Goal: Find specific page/section: Find specific page/section

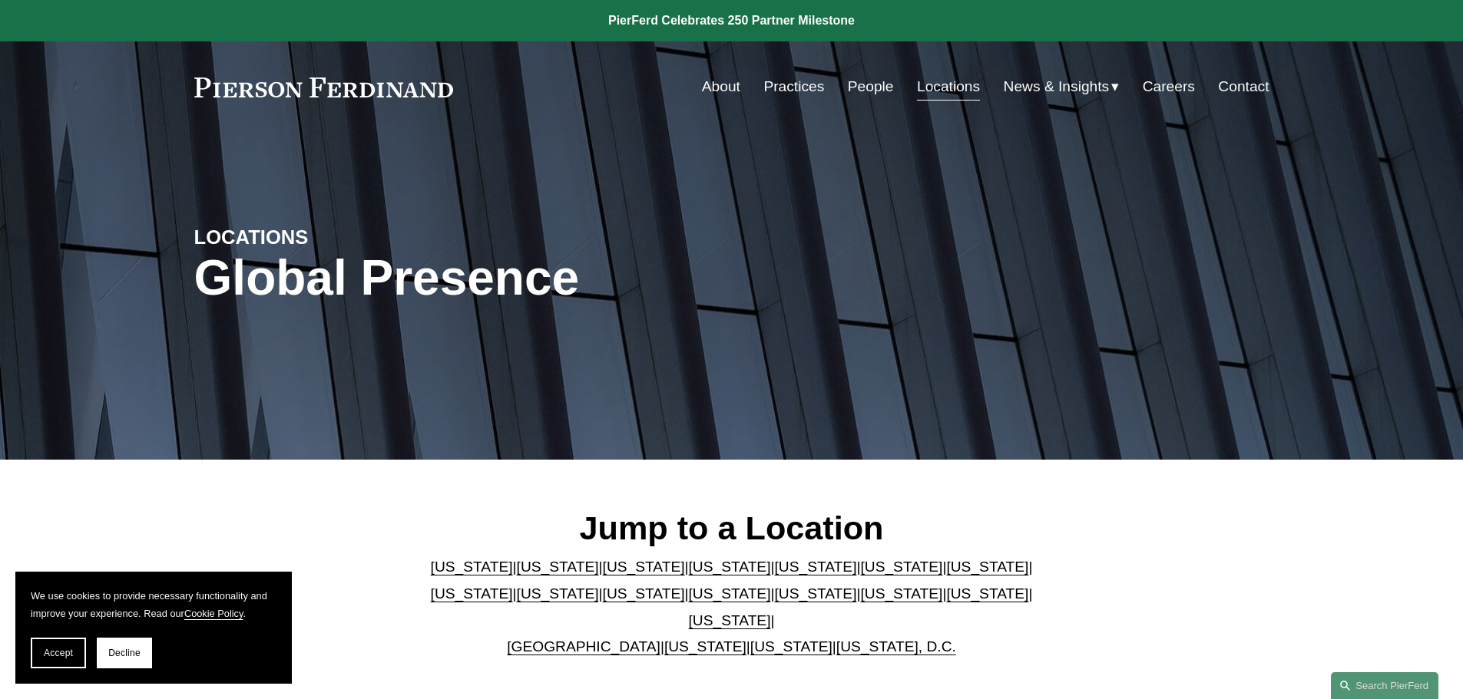
click at [771, 613] on link "[US_STATE]" at bounding box center [730, 621] width 82 height 16
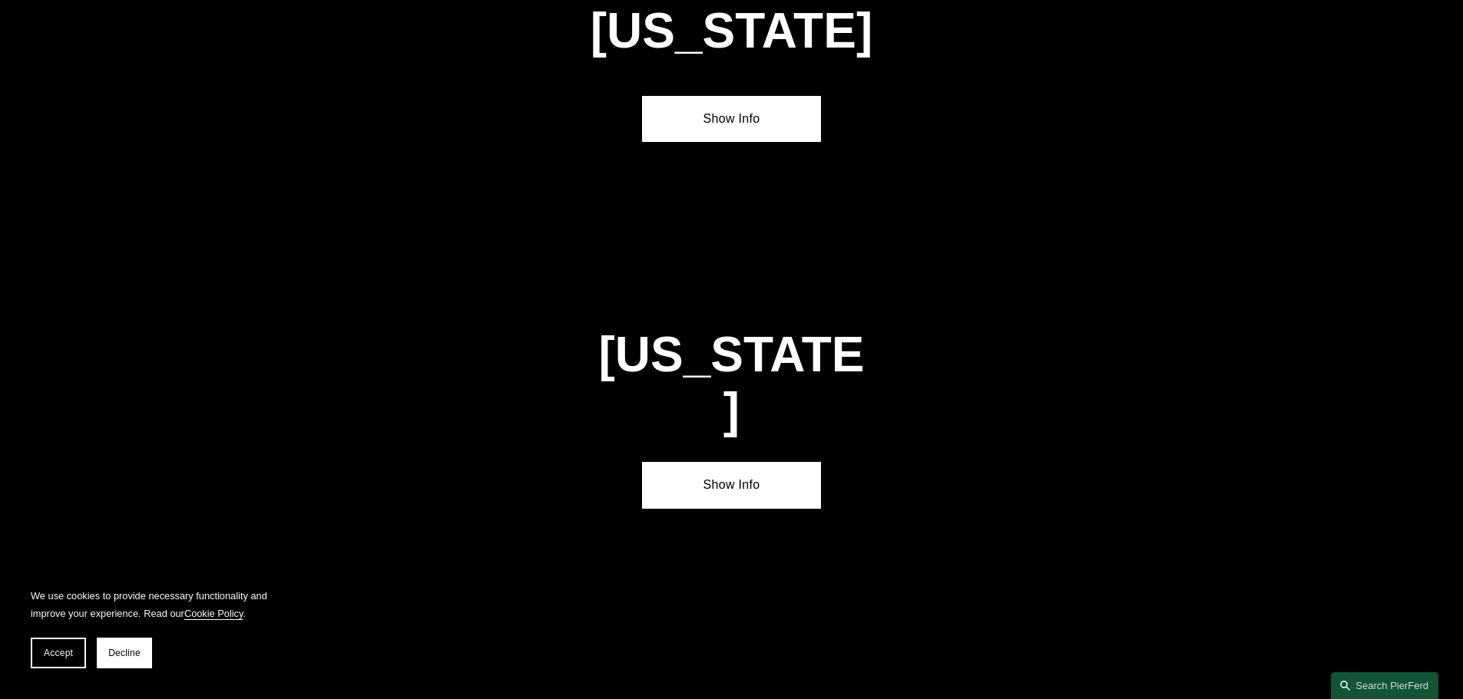
scroll to position [5225, 0]
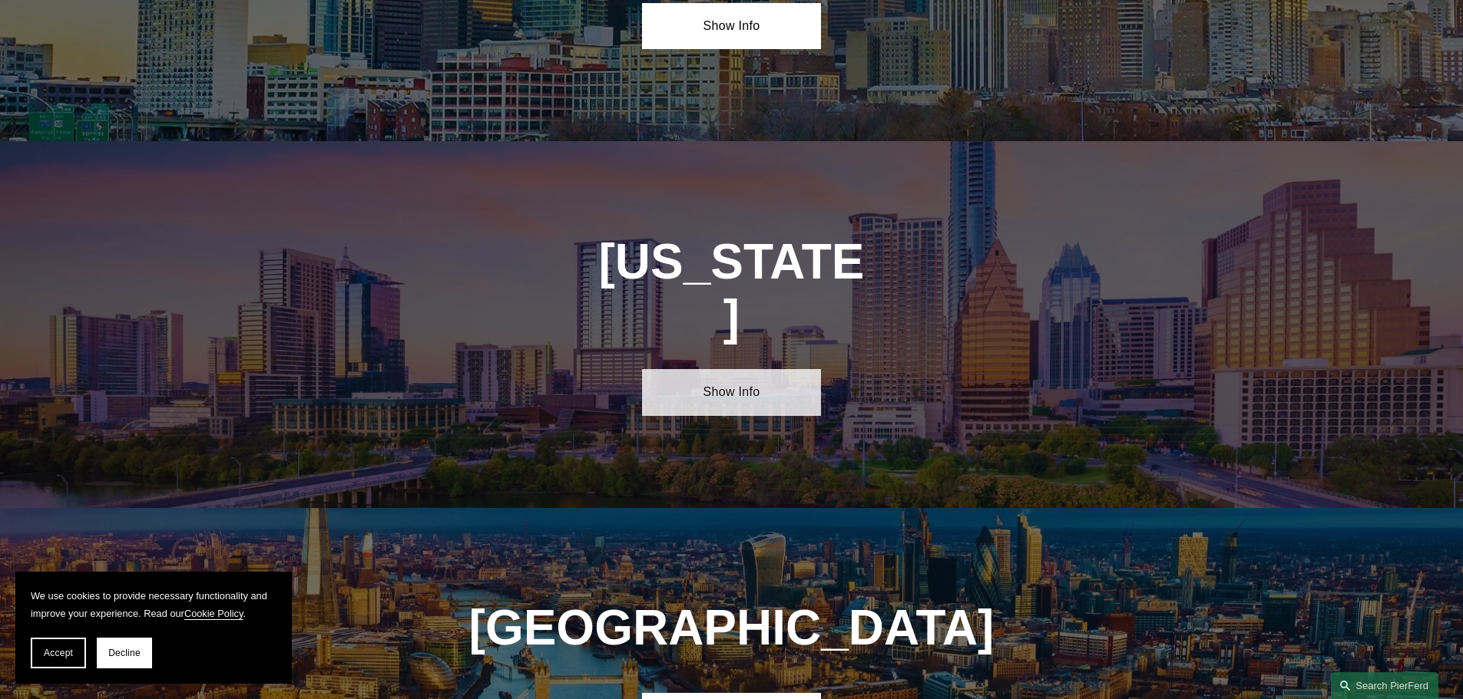
click at [719, 369] on link "Show Info" at bounding box center [731, 392] width 179 height 46
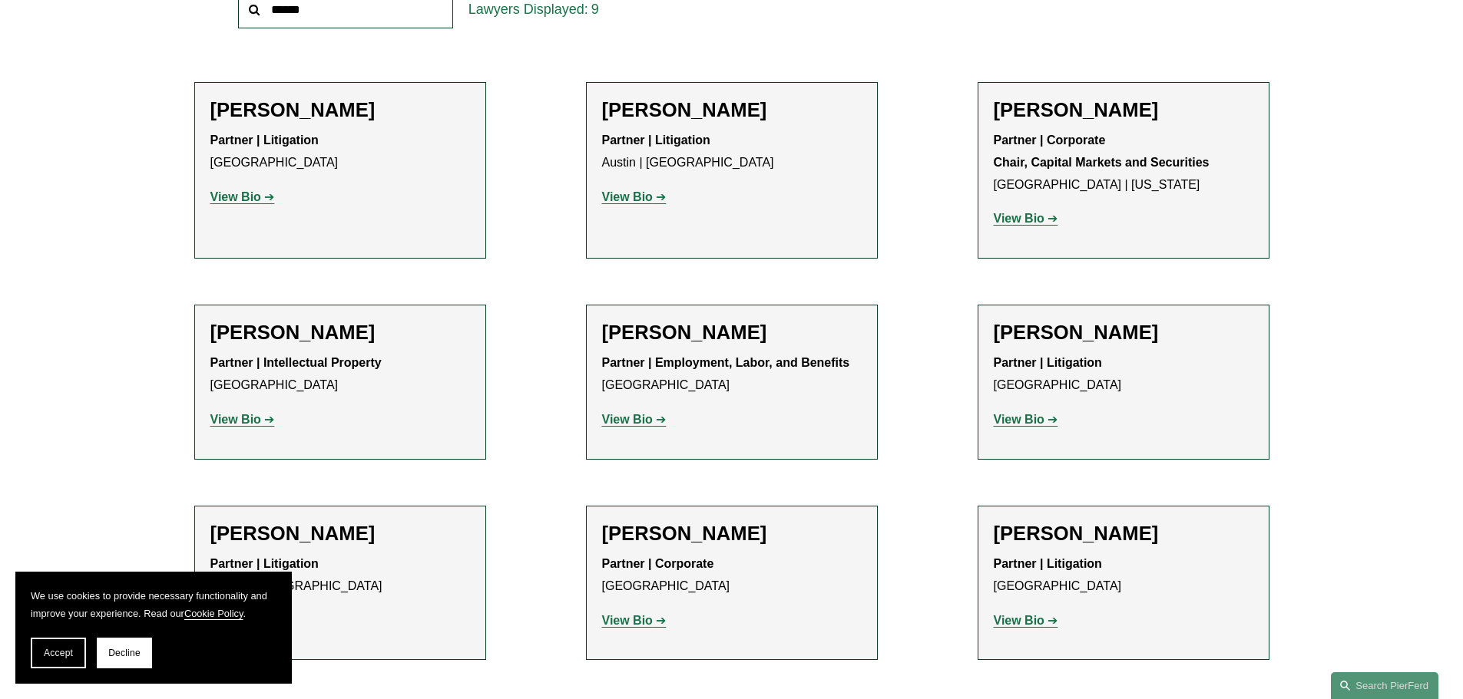
scroll to position [614, 0]
click at [67, 653] on span "Accept" at bounding box center [58, 653] width 29 height 11
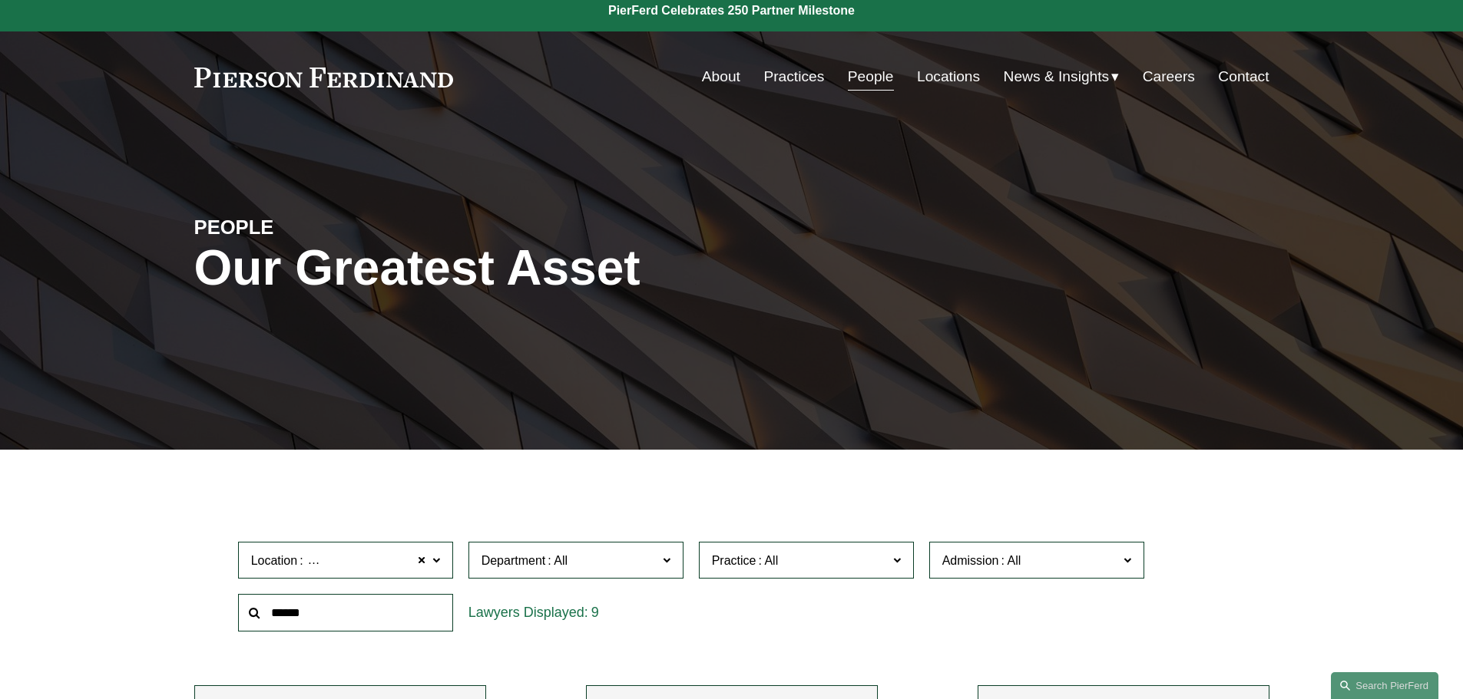
scroll to position [0, 0]
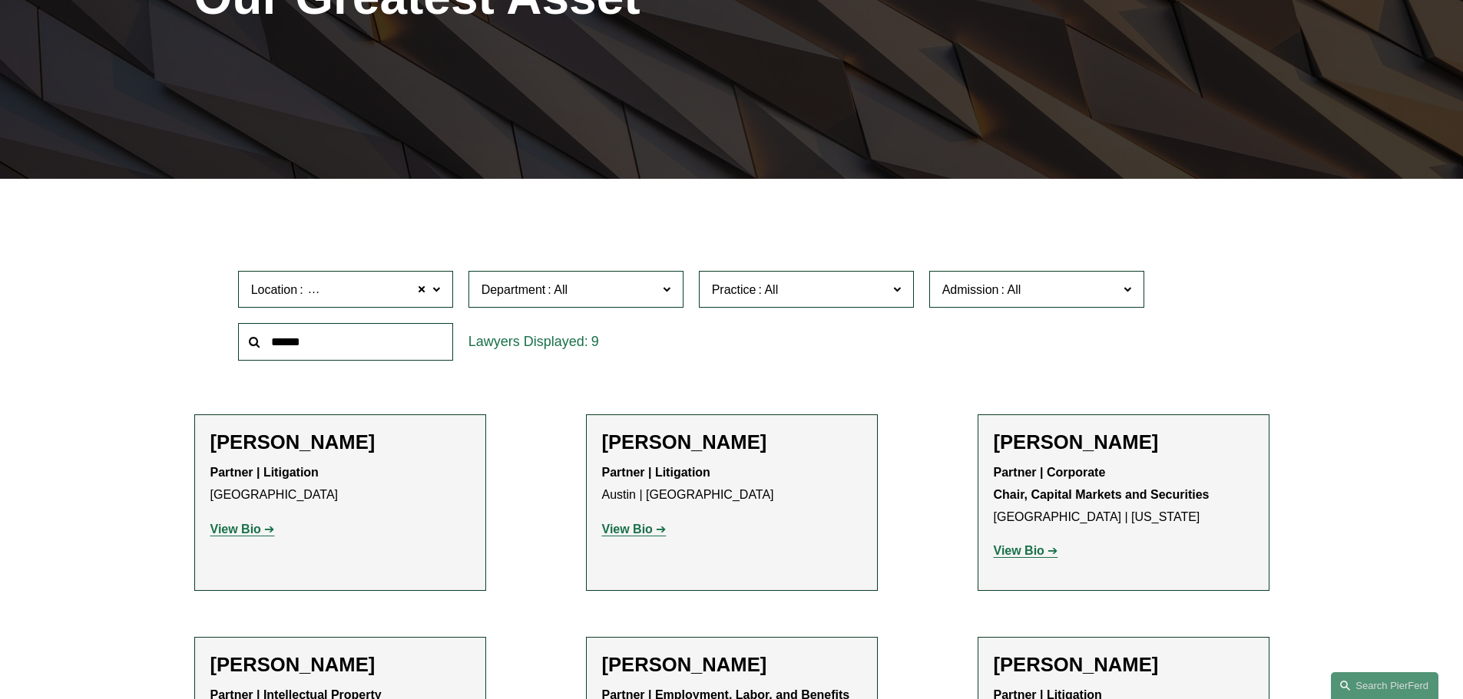
scroll to position [307, 0]
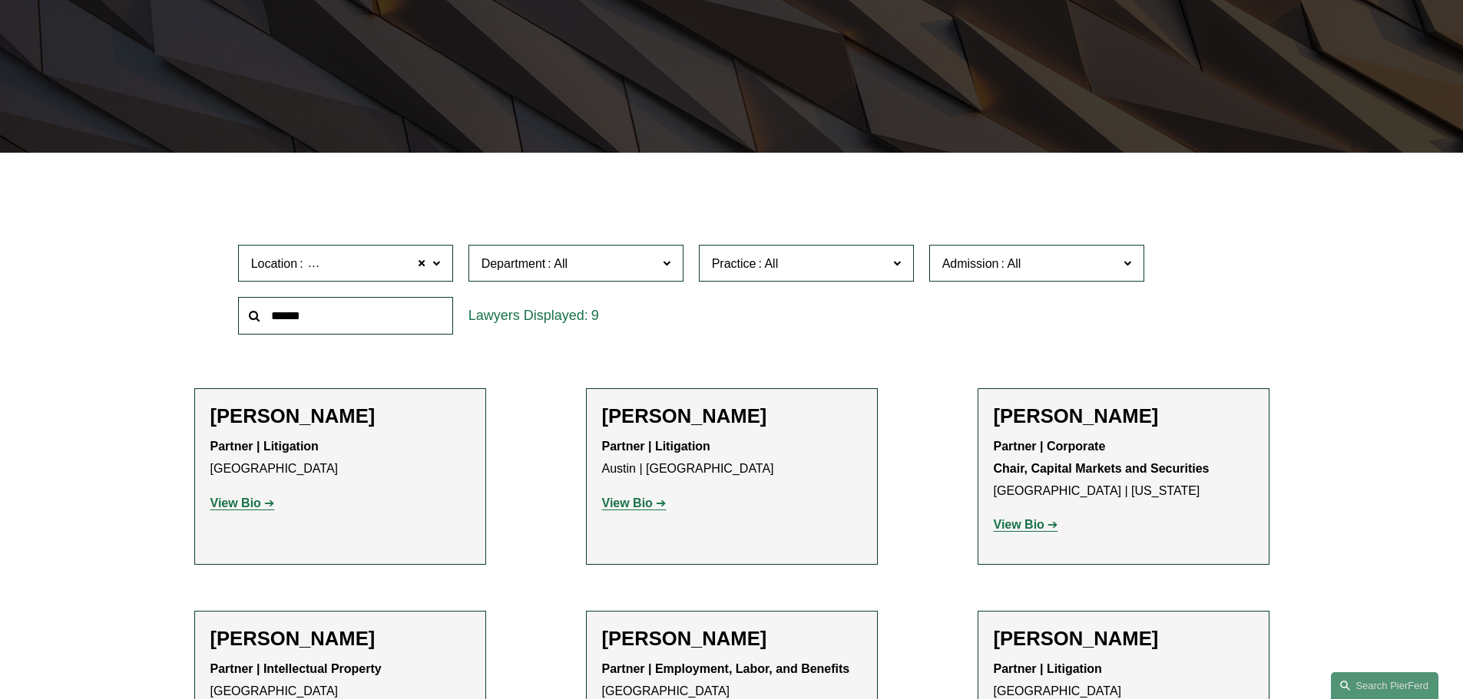
click at [648, 504] on strong "View Bio" at bounding box center [627, 503] width 51 height 13
click at [523, 466] on ul "Filter Location [GEOGRAPHIC_DATA] [GEOGRAPHIC_DATA] All [GEOGRAPHIC_DATA] [GEOG…" at bounding box center [731, 602] width 1162 height 822
click at [89, 544] on div "Filter Location [GEOGRAPHIC_DATA] [GEOGRAPHIC_DATA] All [GEOGRAPHIC_DATA] [GEOG…" at bounding box center [731, 617] width 1463 height 881
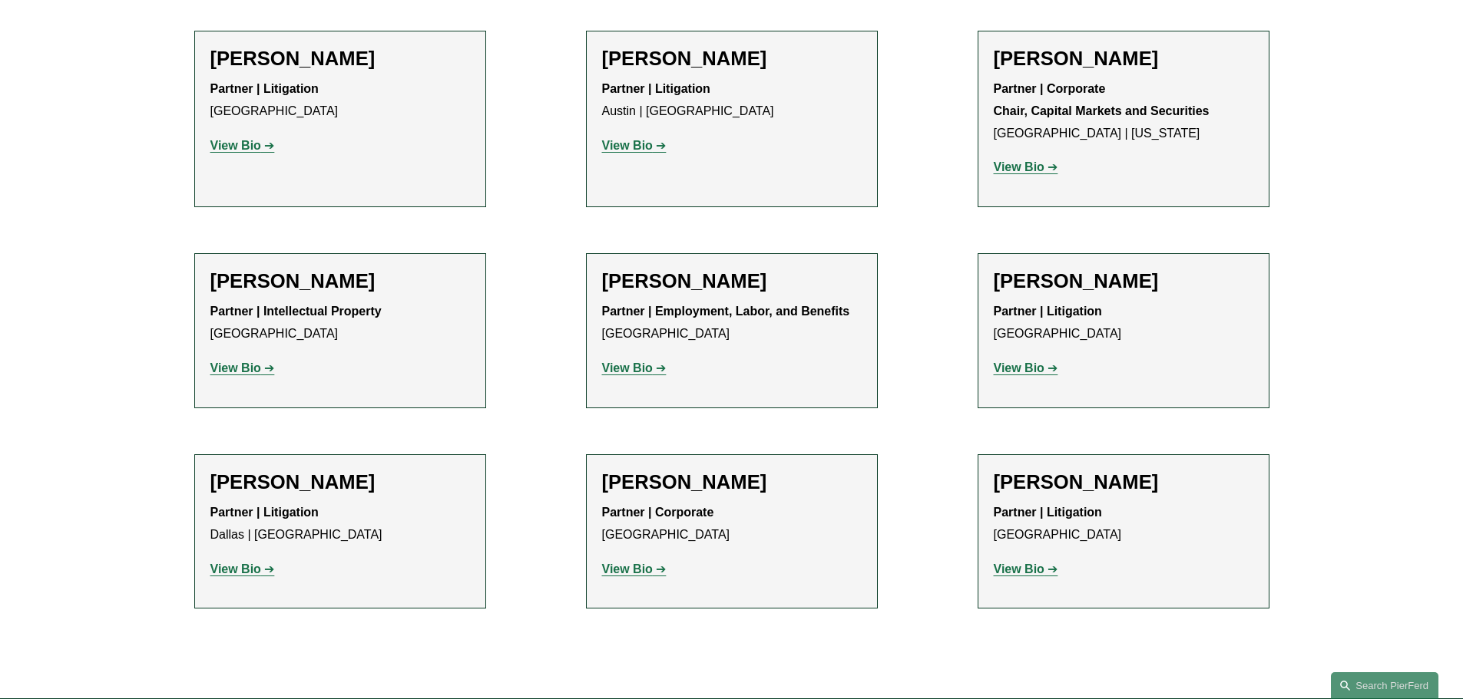
scroll to position [614, 0]
